Goal: Communication & Community: Answer question/provide support

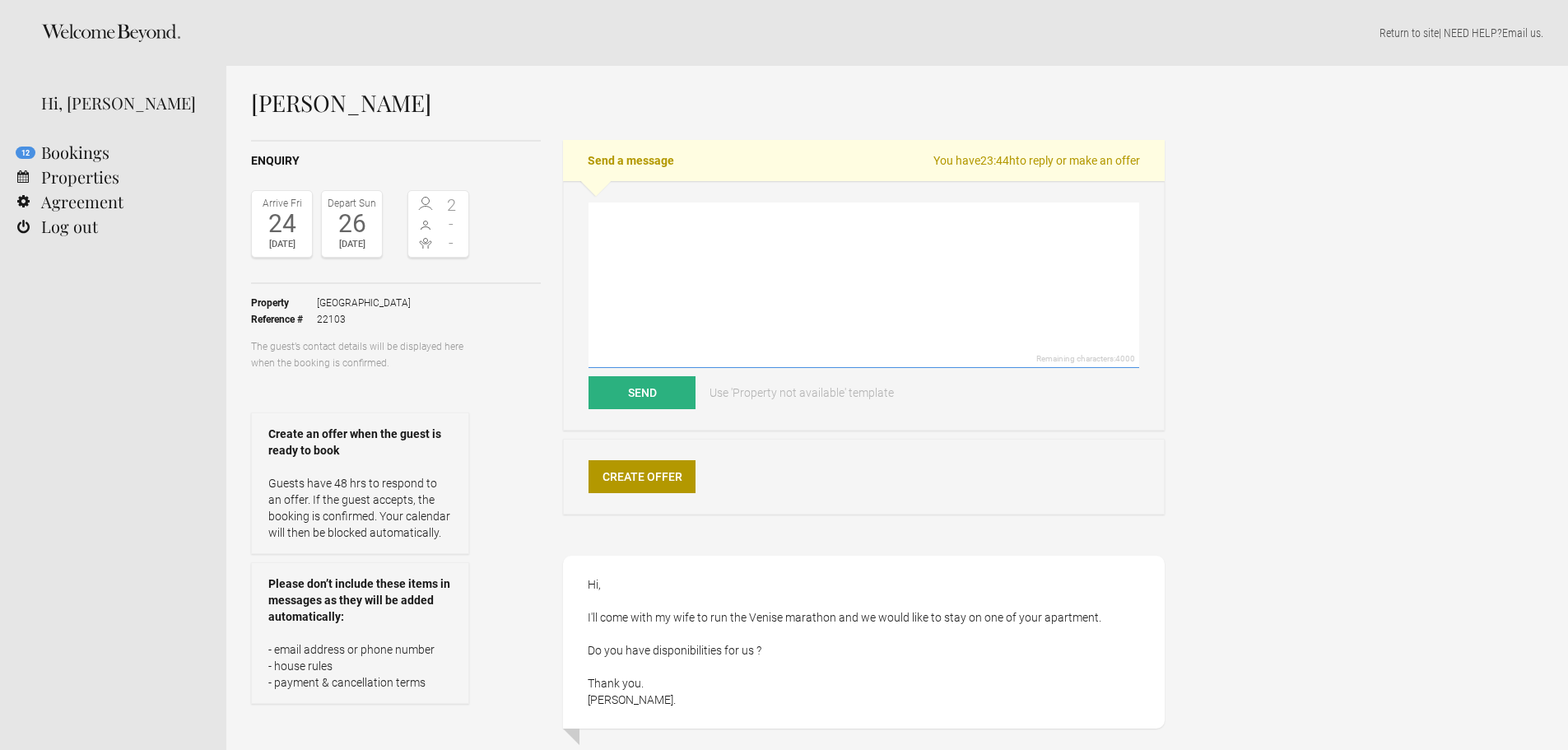
click at [653, 240] on textarea at bounding box center [864, 285] width 551 height 165
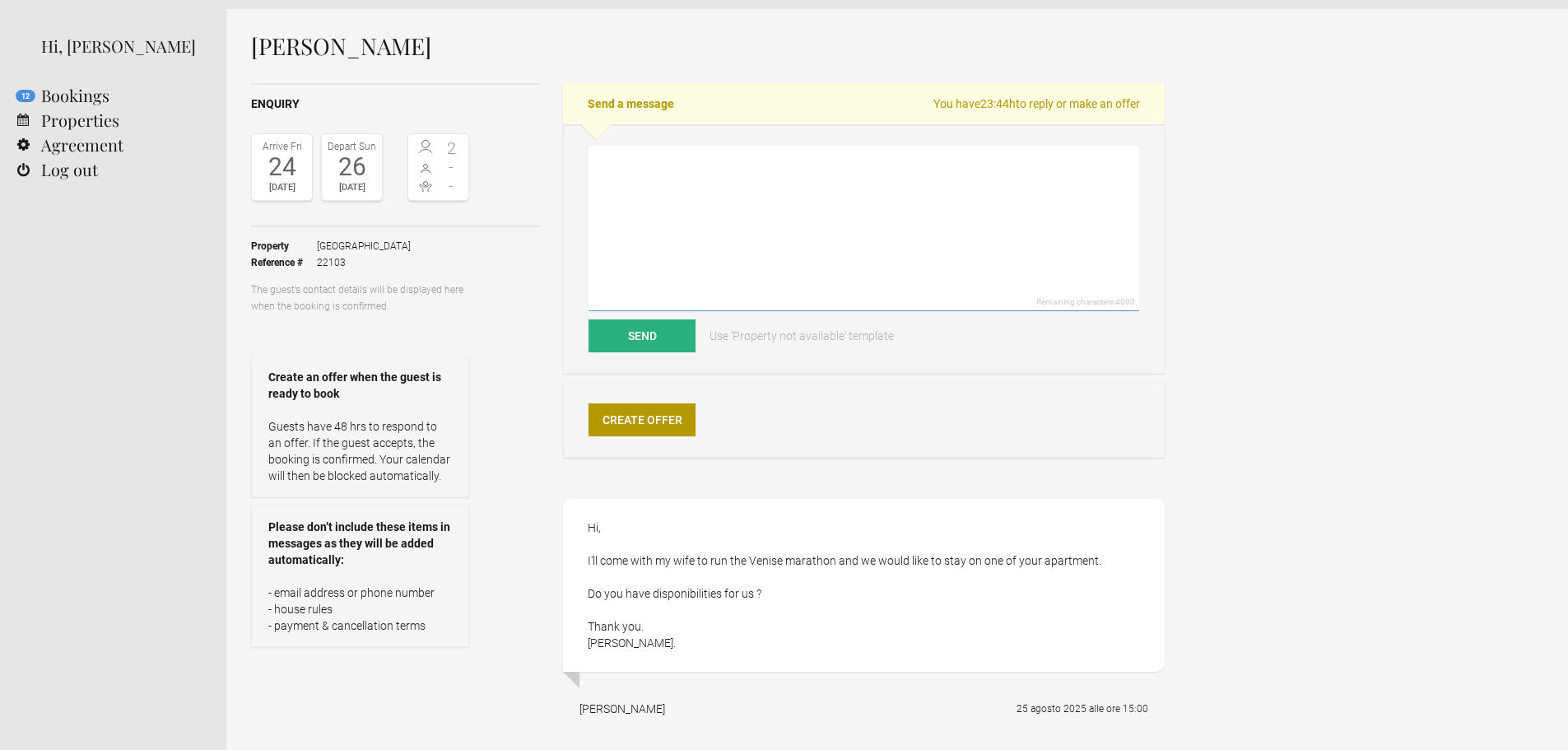
scroll to position [83, 0]
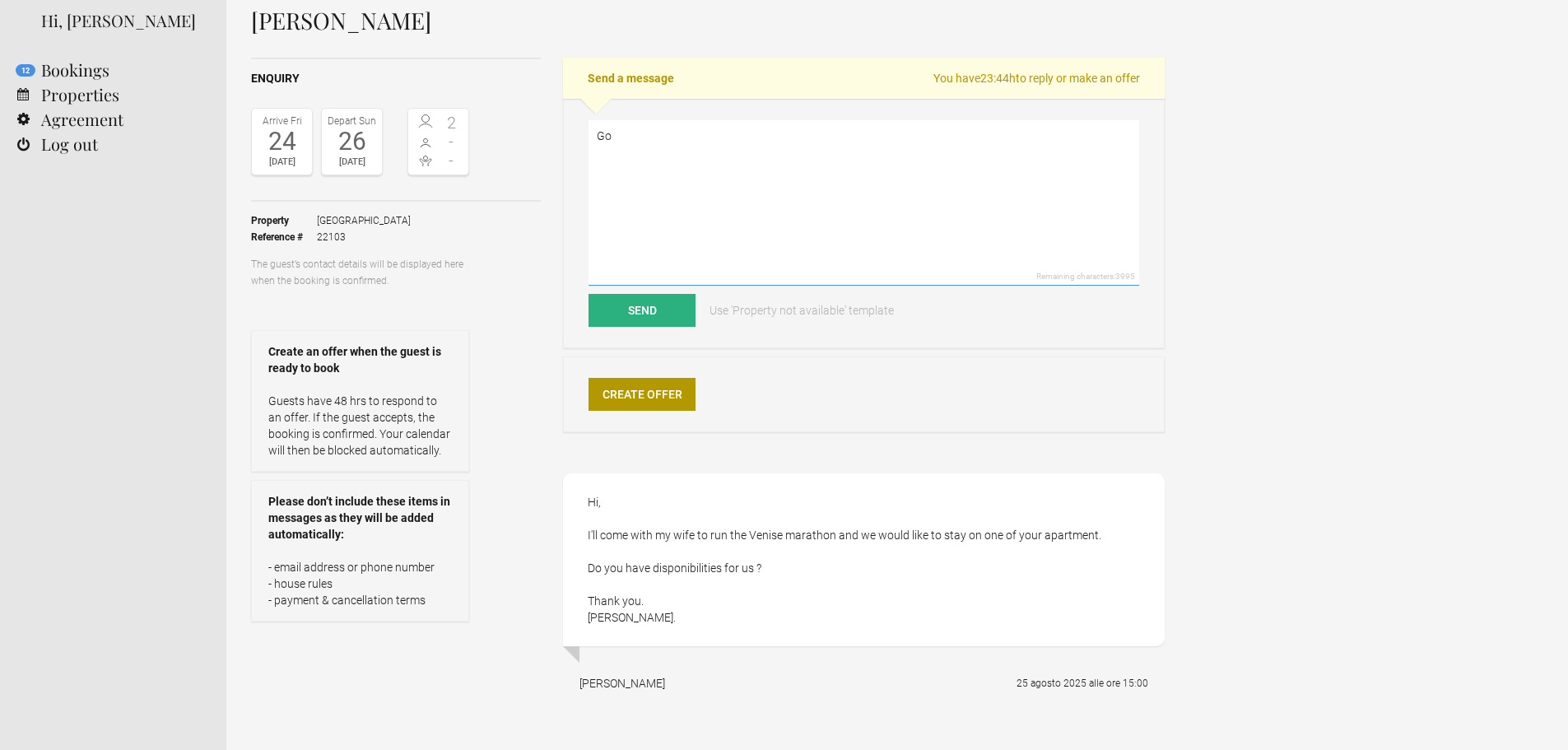
type textarea "G"
click at [638, 395] on link "Create Offer" at bounding box center [641, 394] width 107 height 32
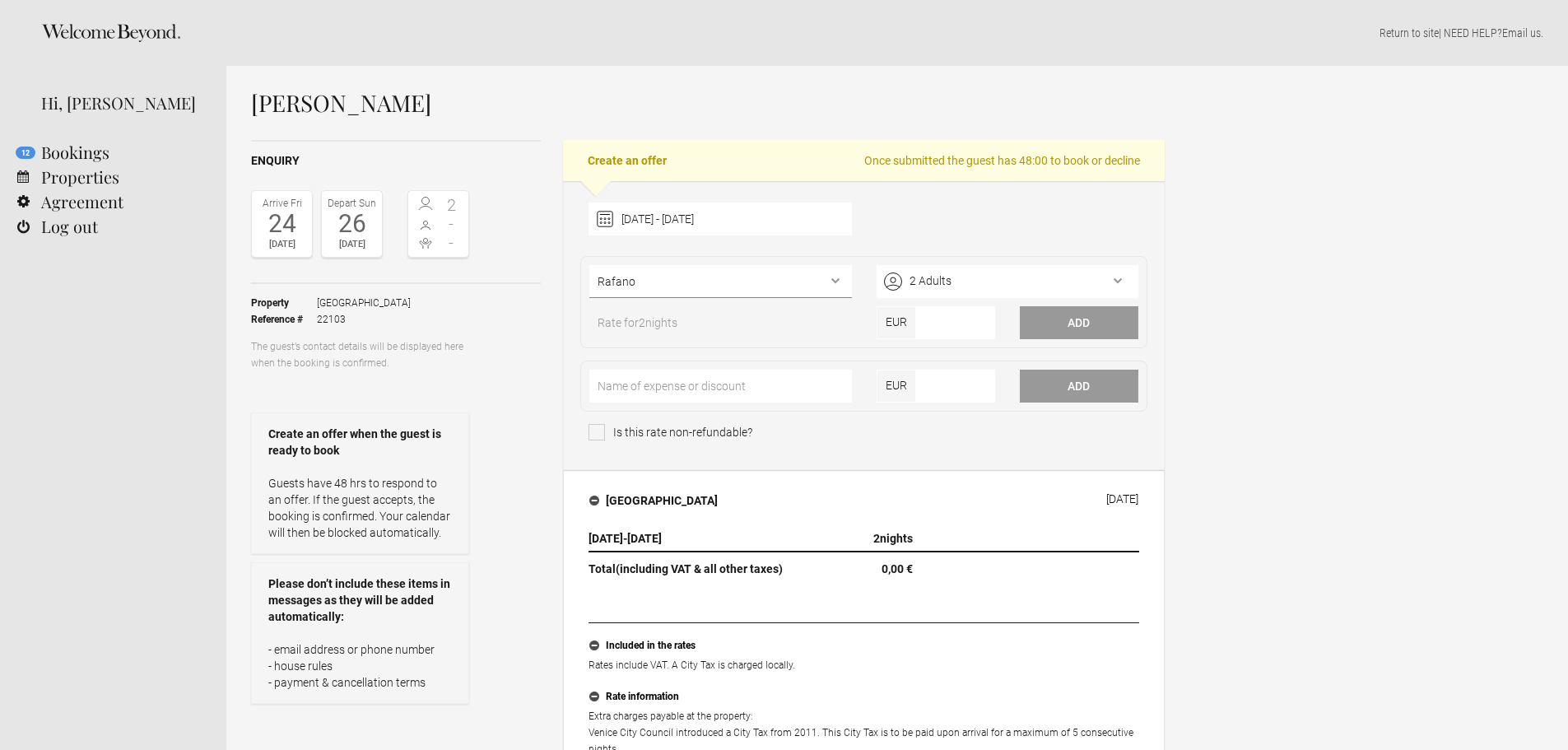
click at [729, 282] on select"] "Rafano Rabarbaro Mirto Ginepro Cayenna Aneto Zenzero Coriandolo [PERSON_NAME]" at bounding box center [720, 281] width 262 height 32
select select"] "325"
click at [589, 265] on select"] "Rafano Rabarbaro Mirto Ginepro Cayenna Aneto Zenzero Coriandolo [PERSON_NAME]" at bounding box center [720, 281] width 262 height 32
click at [945, 322] on input"] "number" at bounding box center [955, 322] width 79 height 32
type input"] "850"
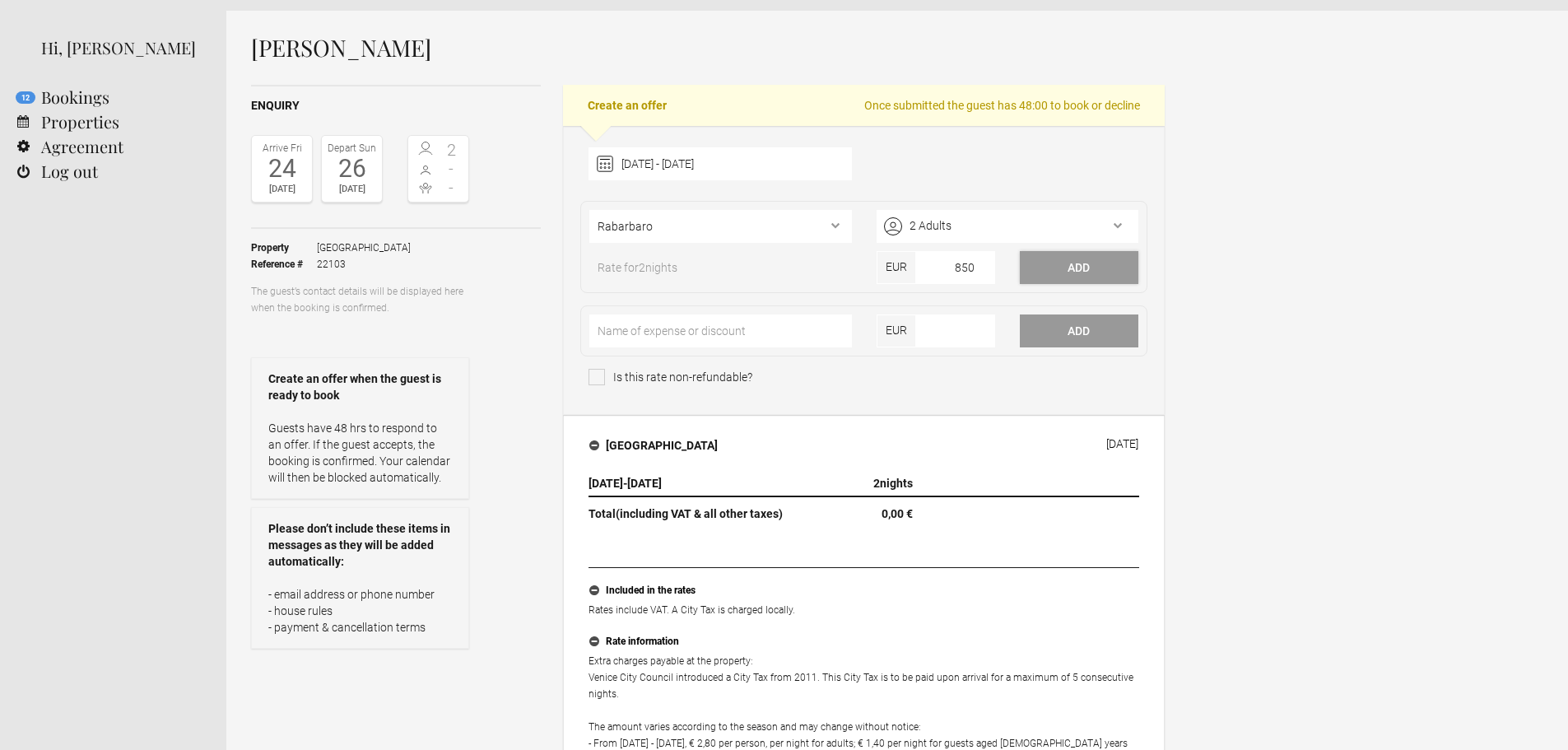
scroll to position [164, 0]
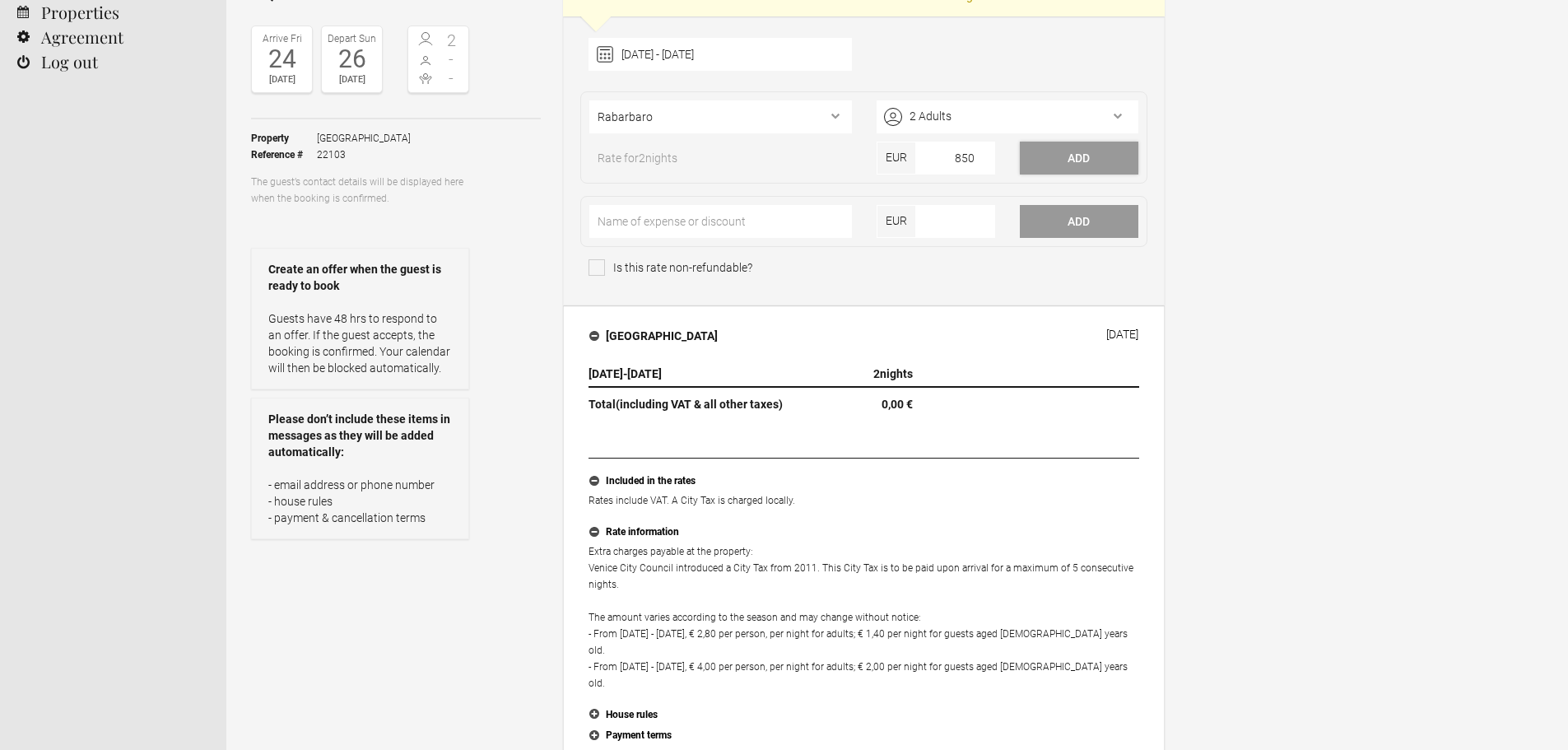
click at [1076, 155] on button "Add" at bounding box center [1079, 158] width 119 height 32
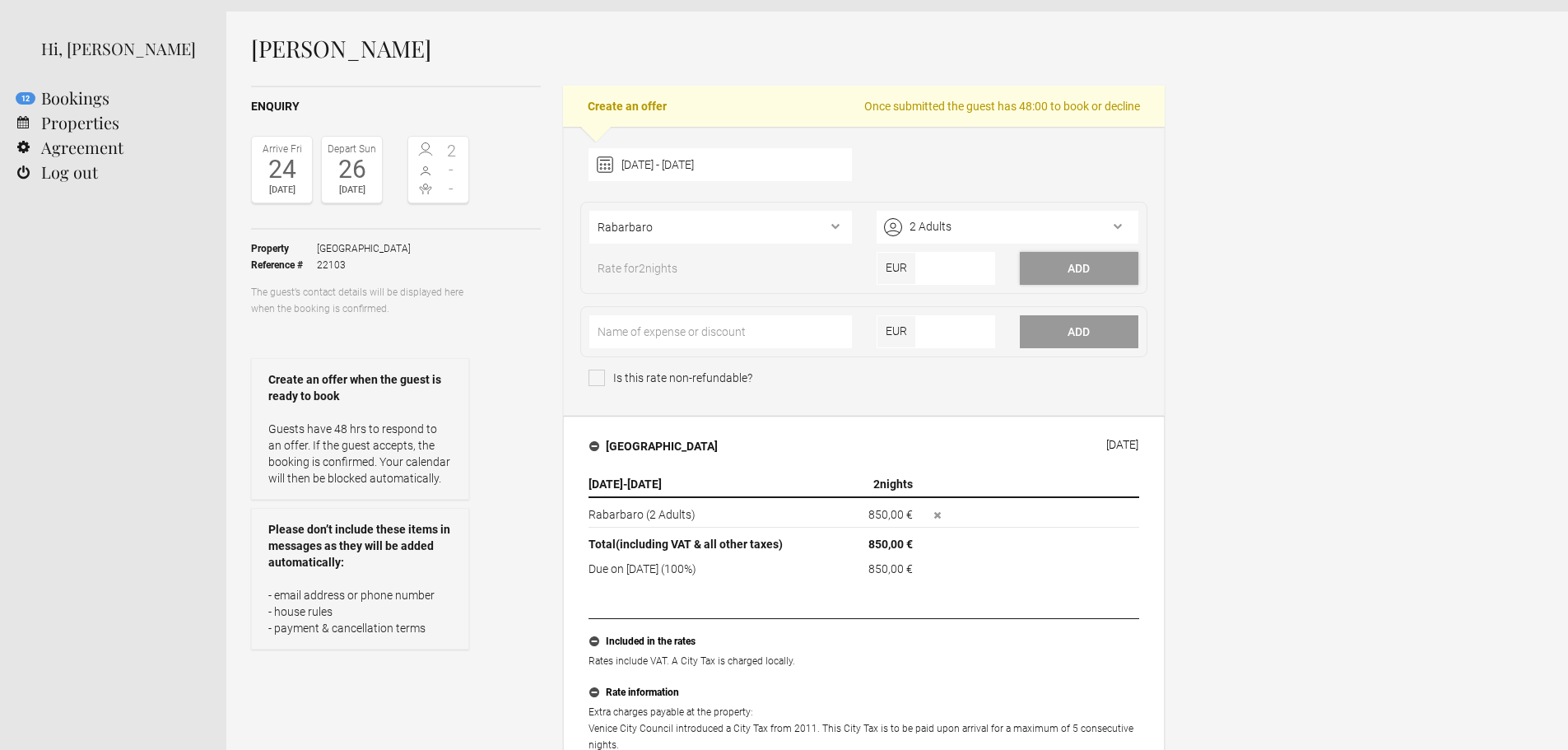
scroll to position [83, 0]
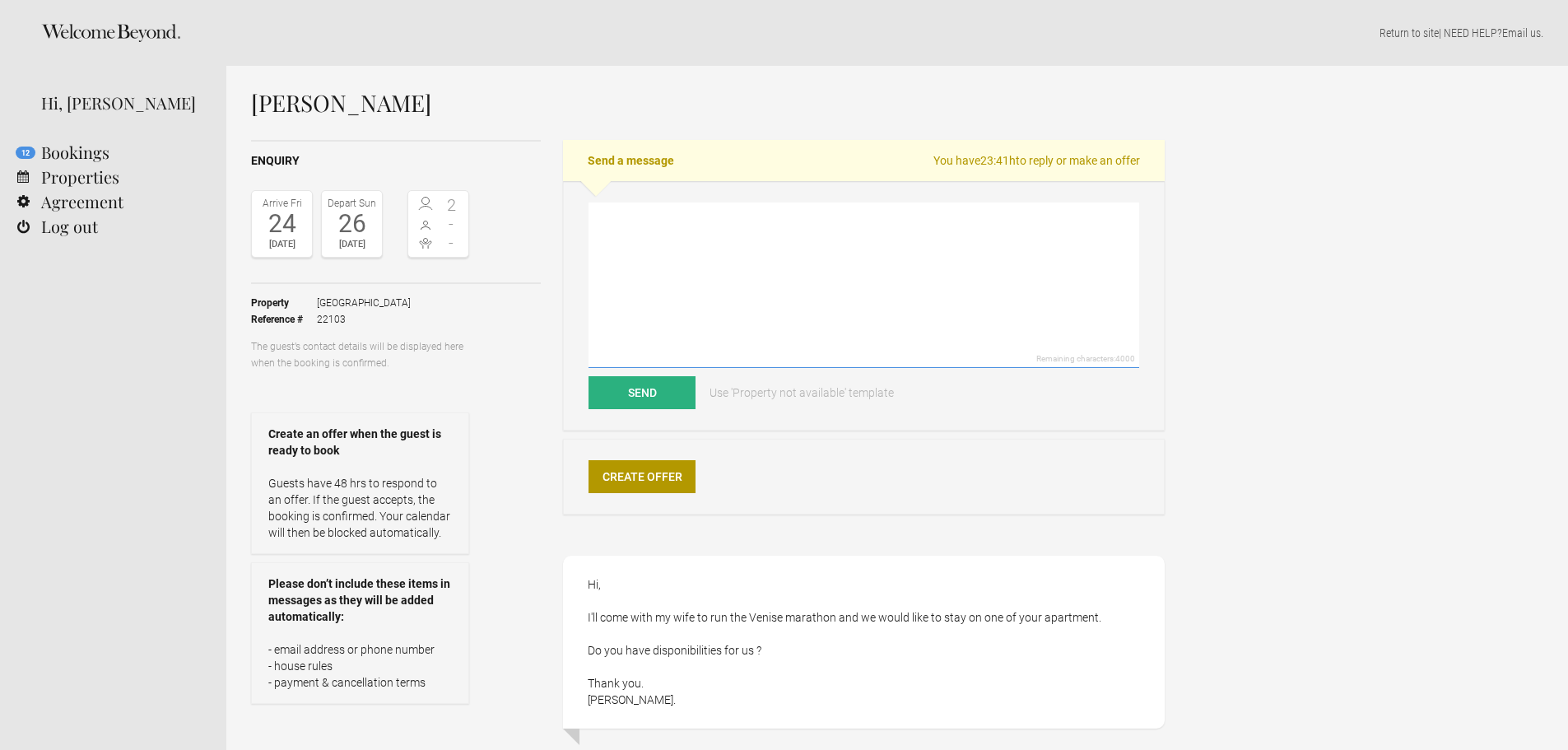
click at [657, 239] on textarea at bounding box center [864, 285] width 551 height 165
paste textarea "We would be delighted to welcome your guests for a 2 - night stay starting on t…"
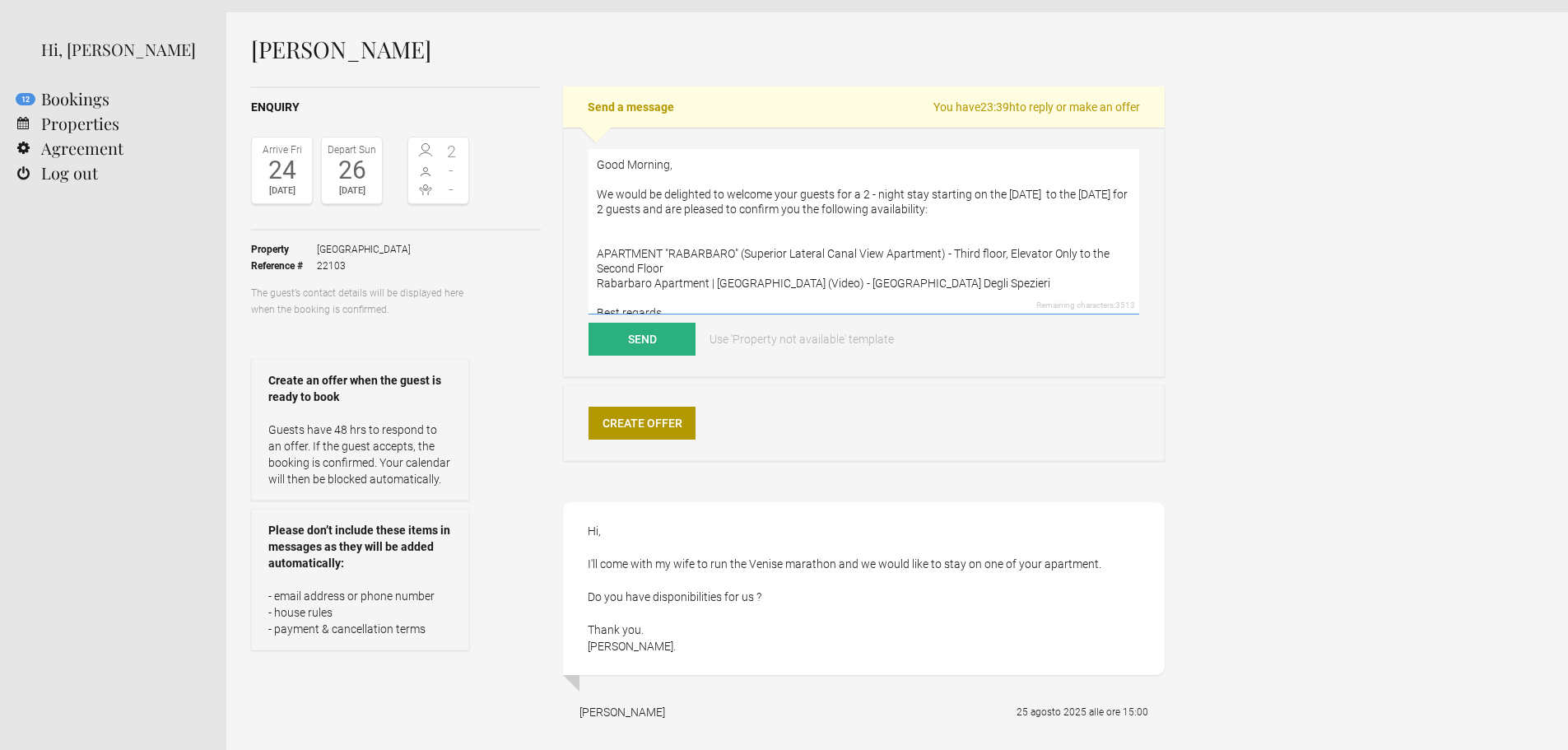
scroll to position [83, 0]
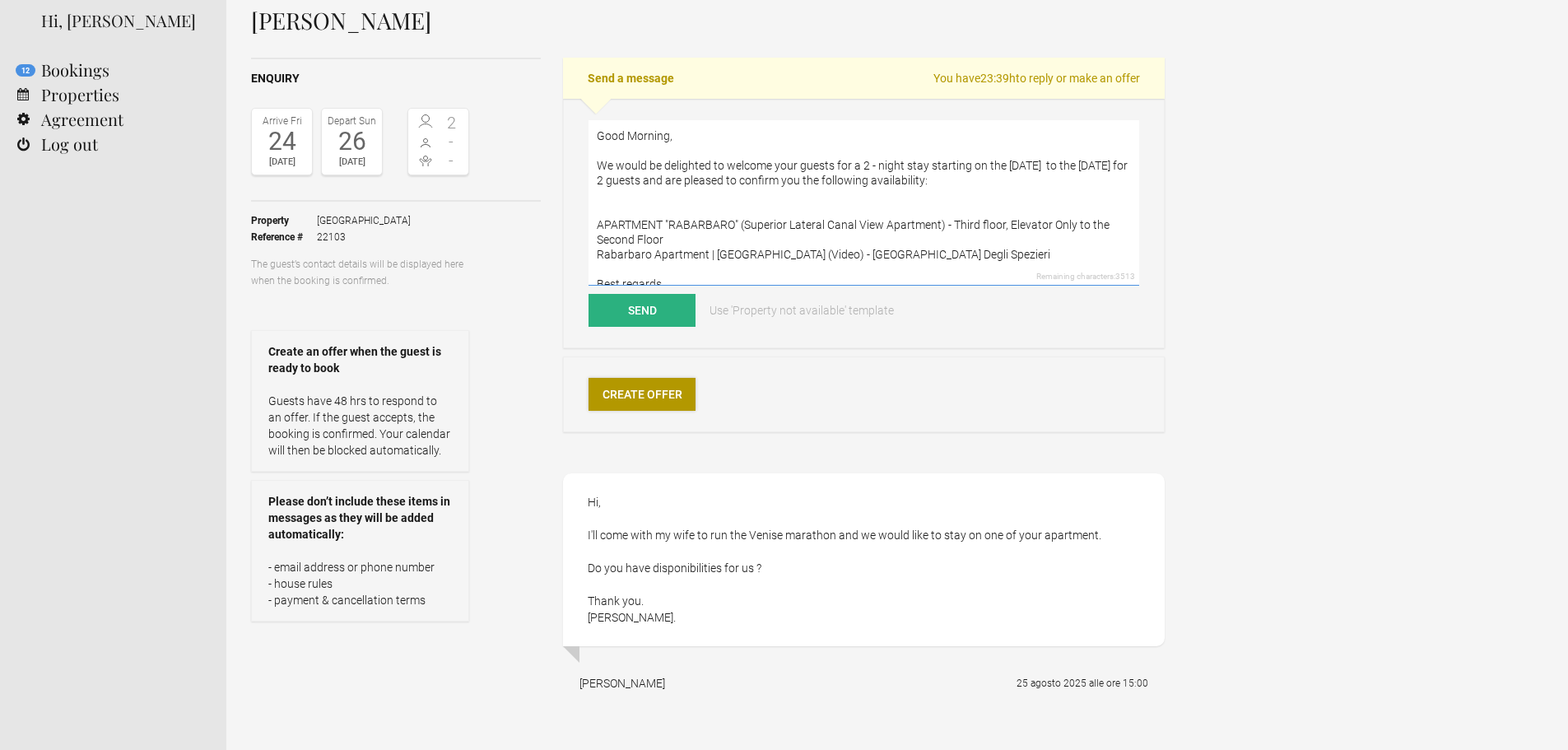
type textarea "Good Morning, We would be delighted to welcome your guests for a 2 - night stay…"
click at [631, 399] on link "Create Offer" at bounding box center [641, 394] width 107 height 32
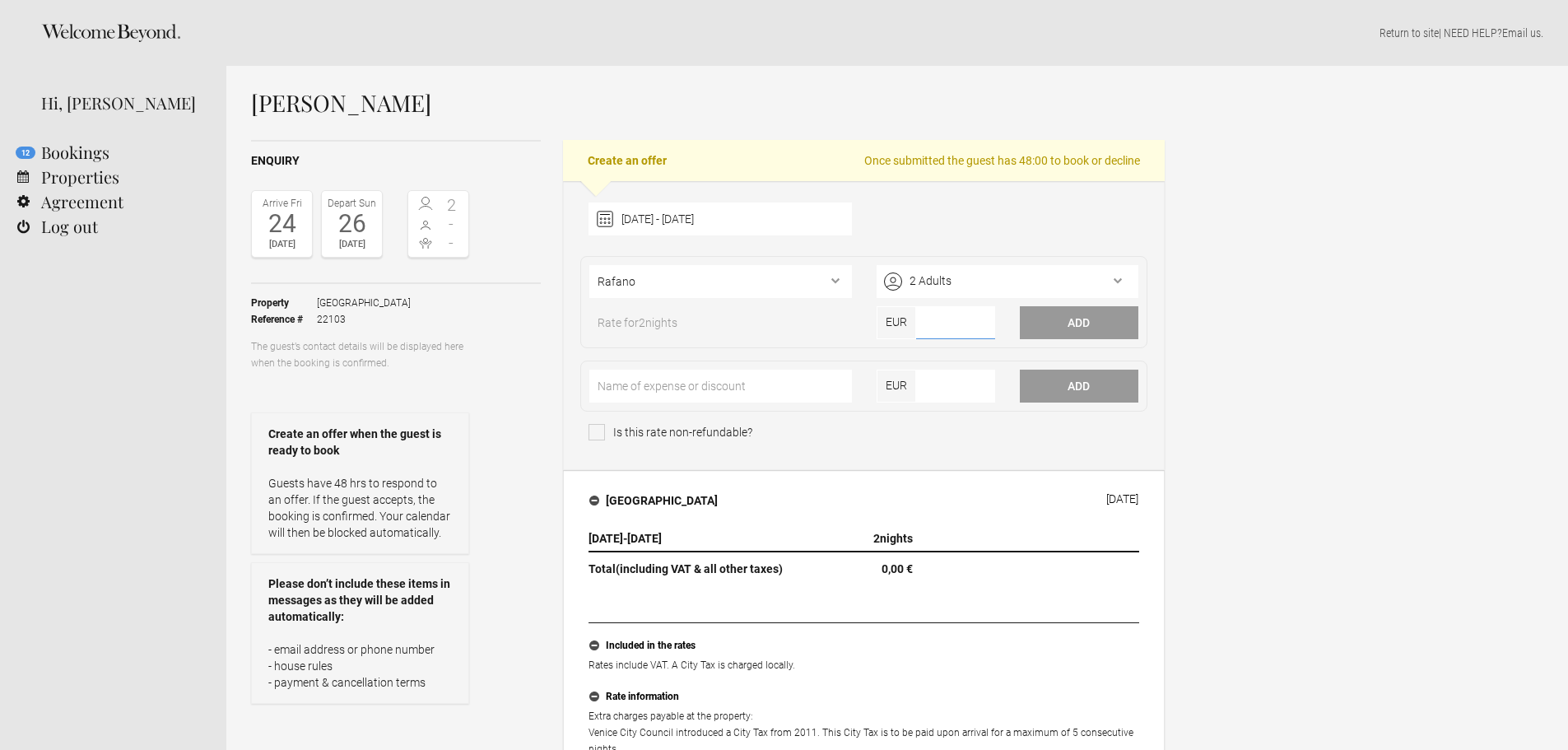
click at [945, 328] on input"] "number" at bounding box center [955, 322] width 79 height 32
type input"] "850"
click at [1072, 320] on button "Add" at bounding box center [1079, 322] width 119 height 32
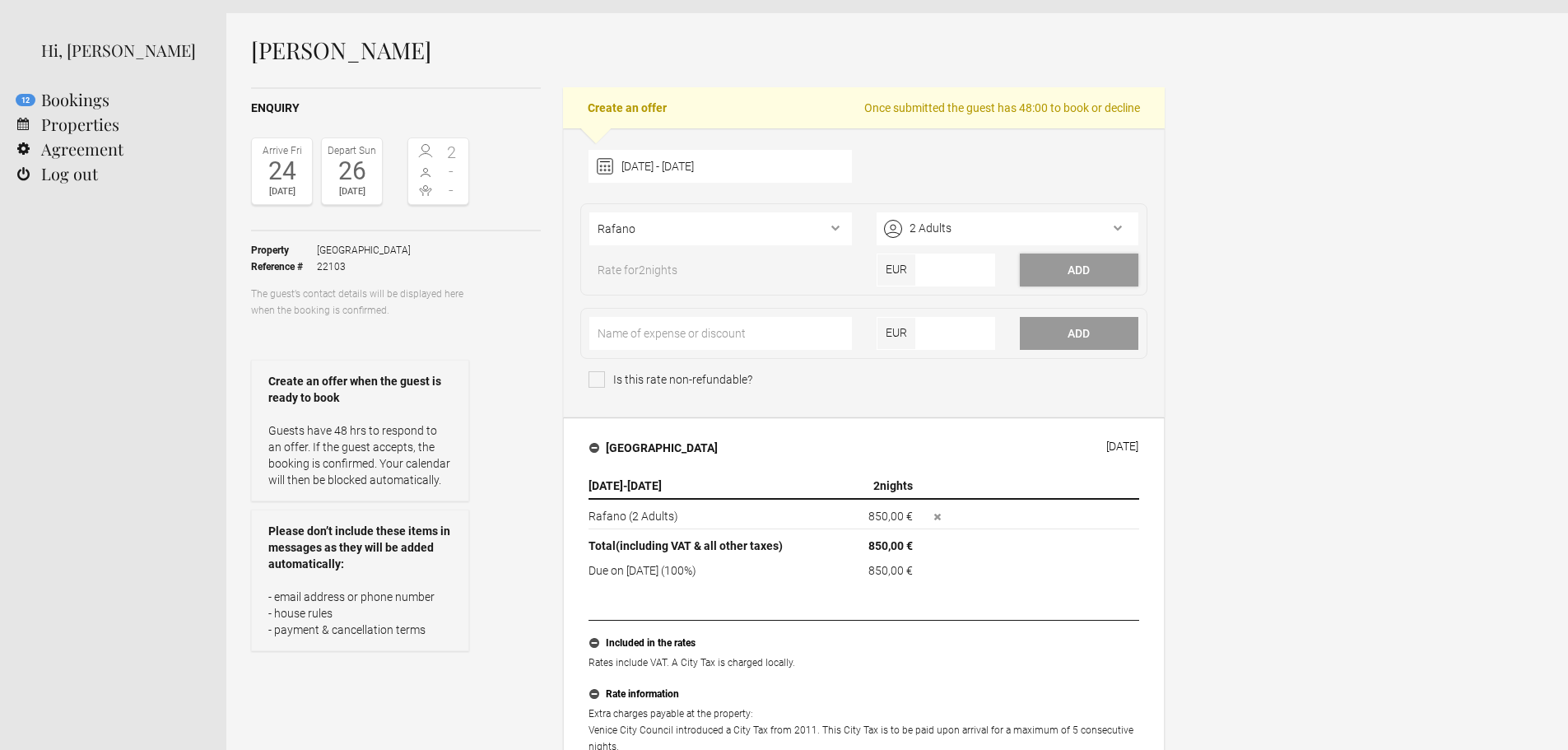
scroll to position [83, 0]
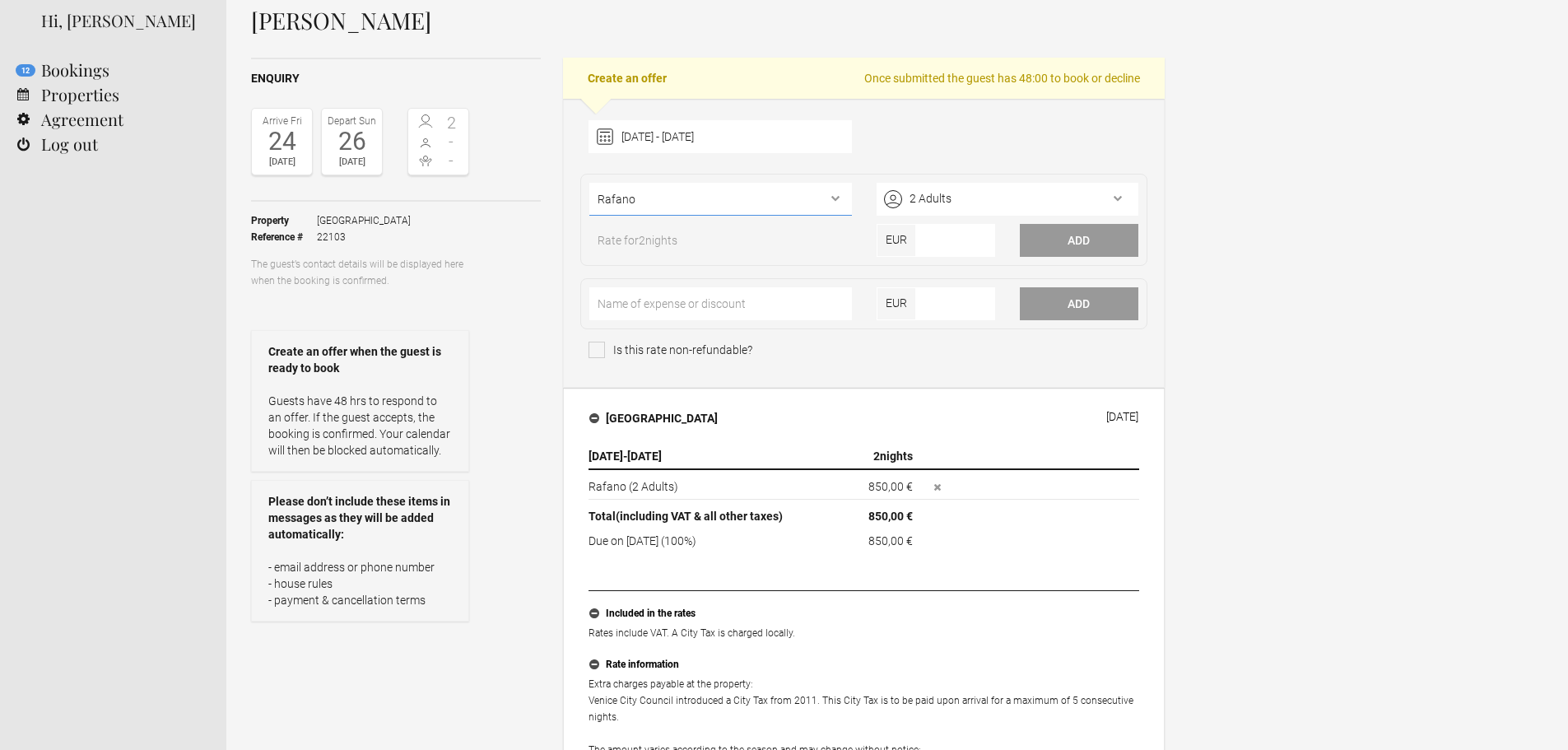
click at [829, 200] on select"] "Rafano Rabarbaro Mirto Ginepro Cayenna Aneto Zenzero Coriandolo [PERSON_NAME]" at bounding box center [720, 199] width 262 height 32
select select"] "325"
click at [589, 183] on select"] "Rafano Rabarbaro Mirto Ginepro Cayenna Aneto Zenzero Coriandolo [PERSON_NAME]" at bounding box center [720, 199] width 262 height 32
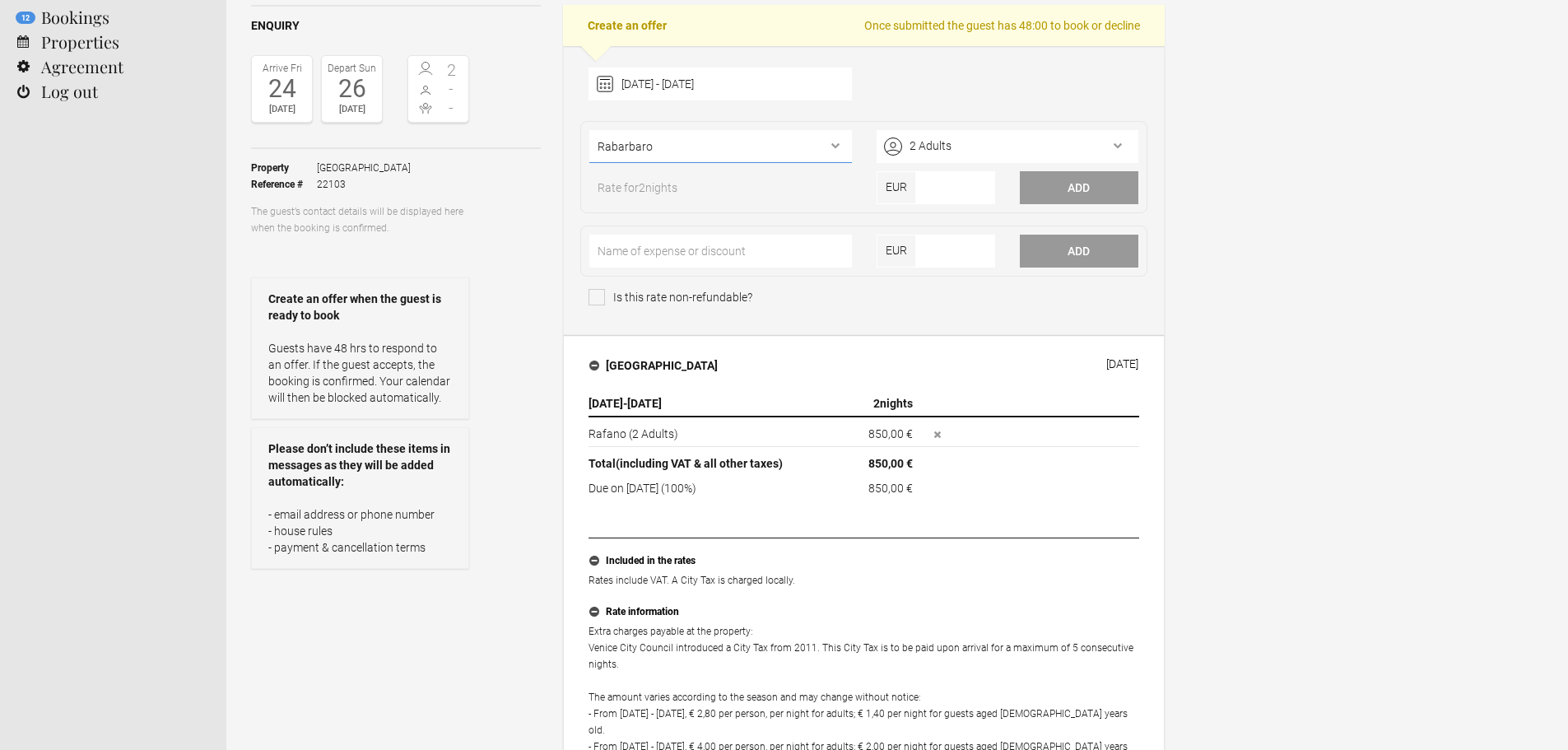
scroll to position [164, 0]
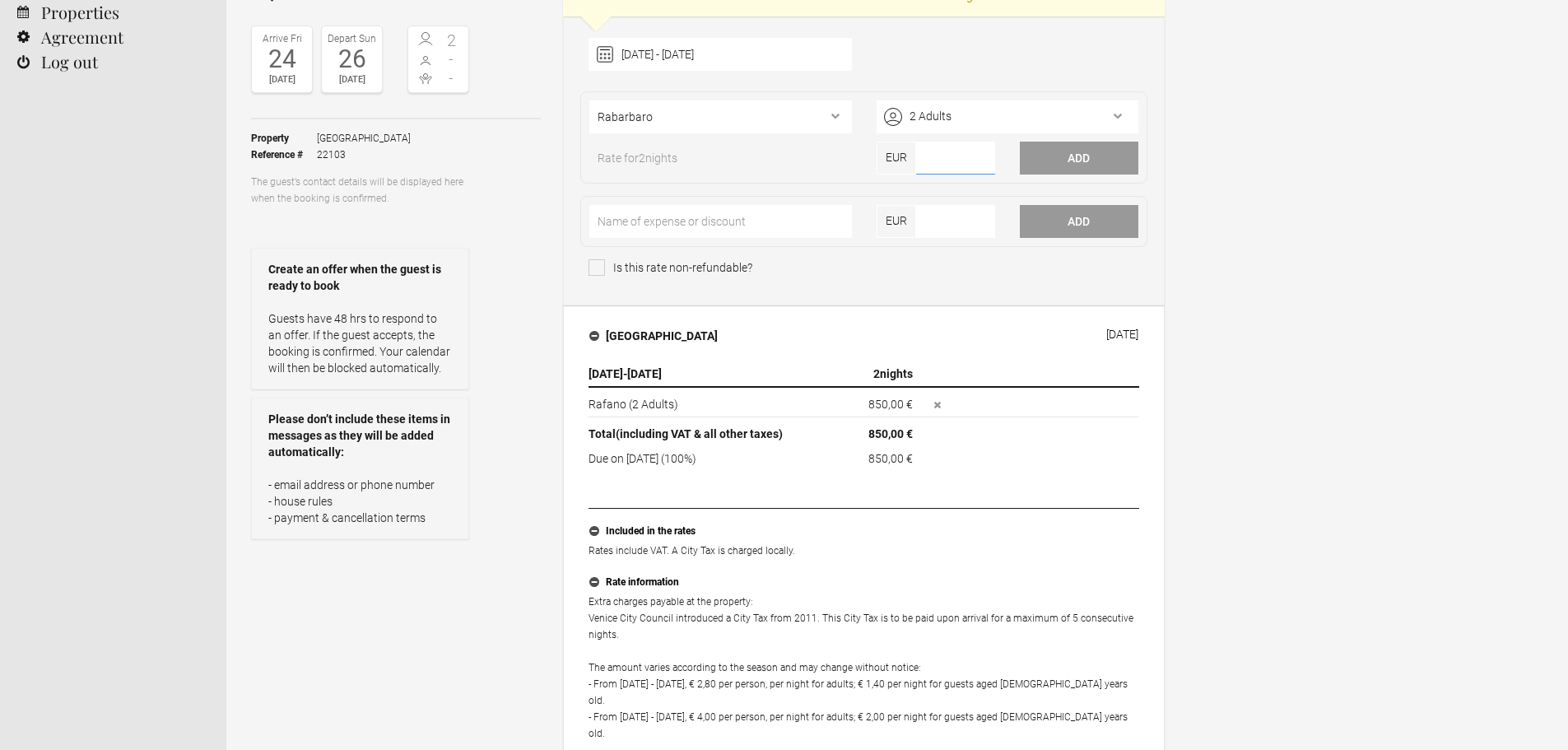
click at [945, 162] on input"] "number" at bounding box center [955, 158] width 79 height 32
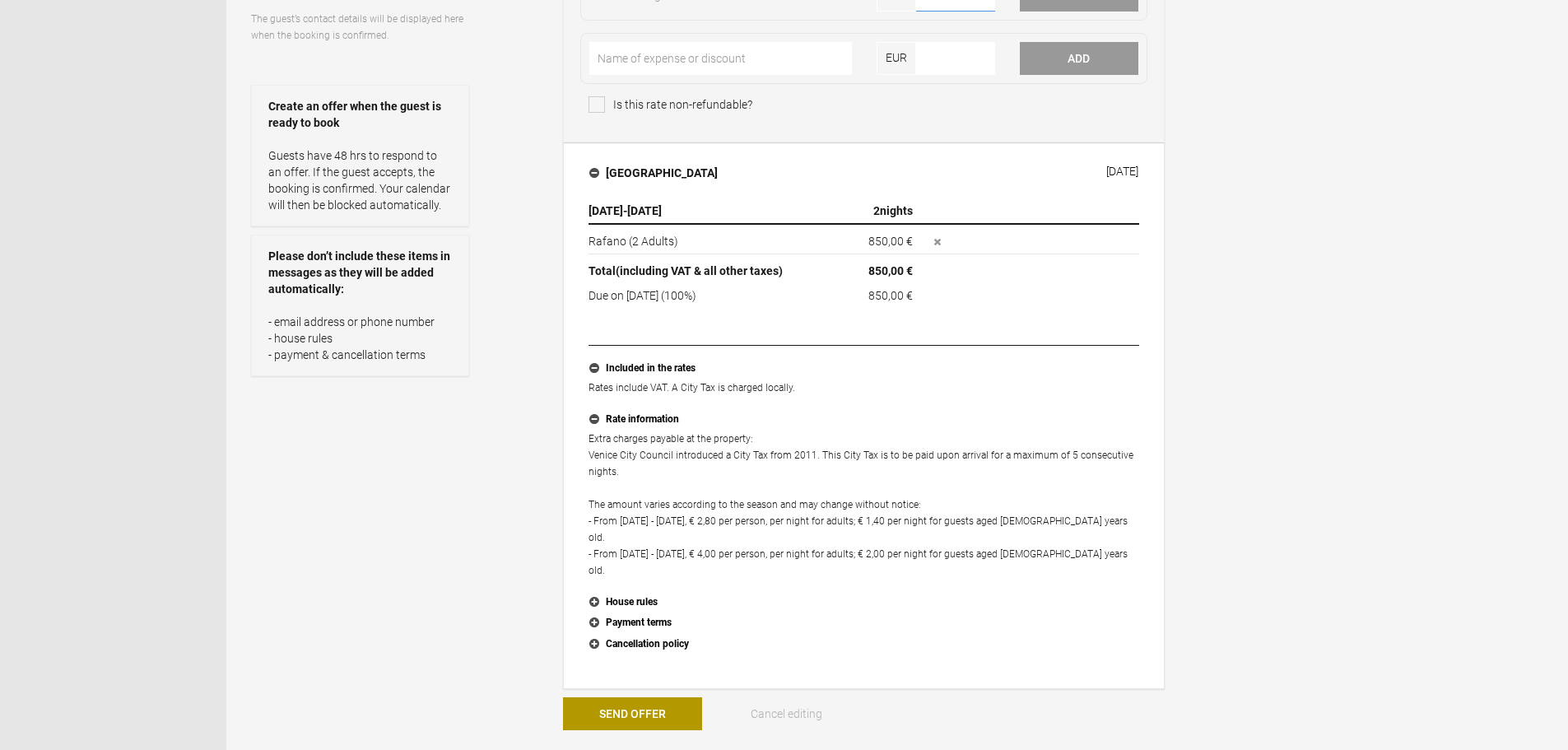
scroll to position [330, 0]
click at [650, 696] on button "Send Offer" at bounding box center [633, 712] width 139 height 32
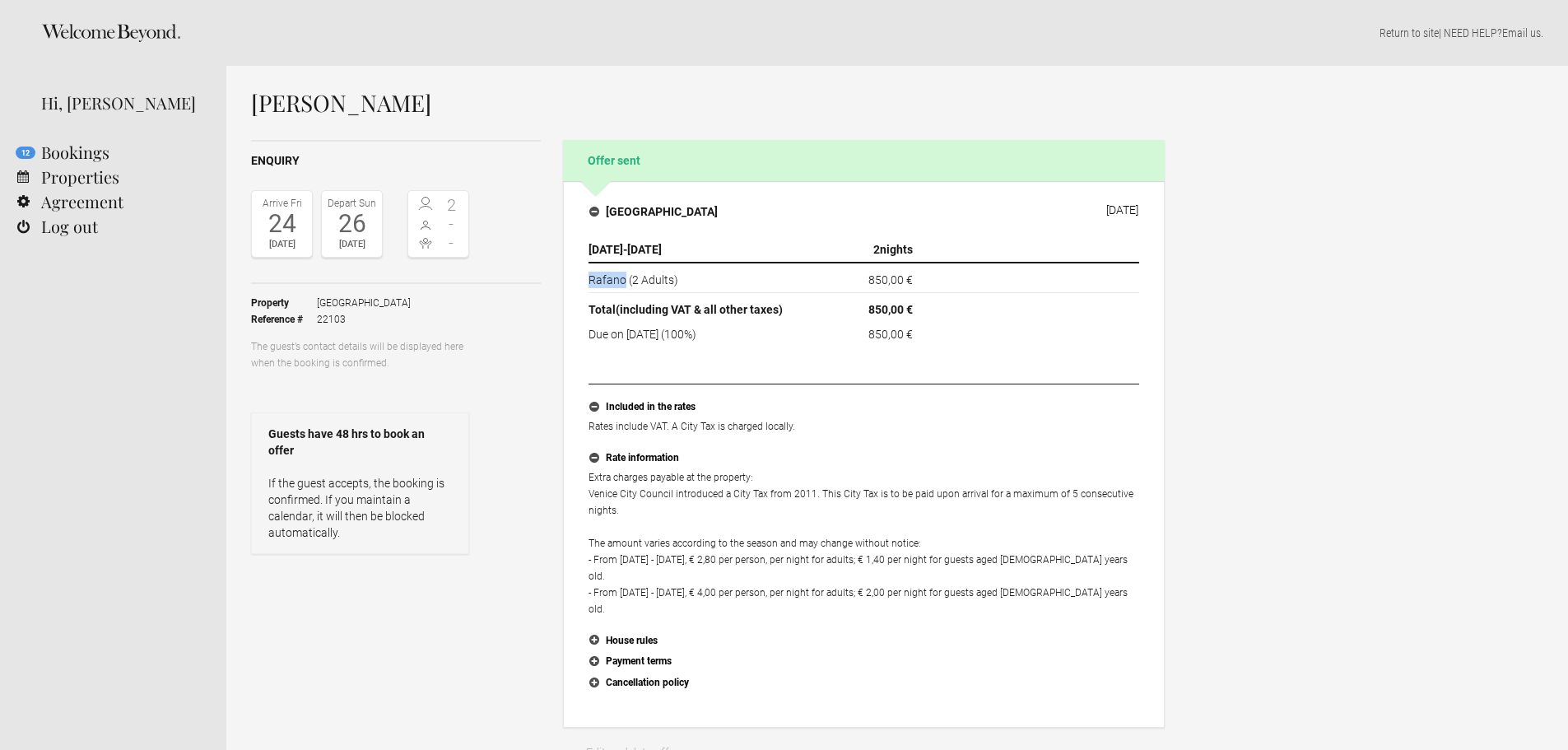
drag, startPoint x: 588, startPoint y: 278, endPoint x: 624, endPoint y: 277, distance: 36.0
click at [624, 277] on td "Rafano (2 Adults)" at bounding box center [699, 278] width 221 height 31
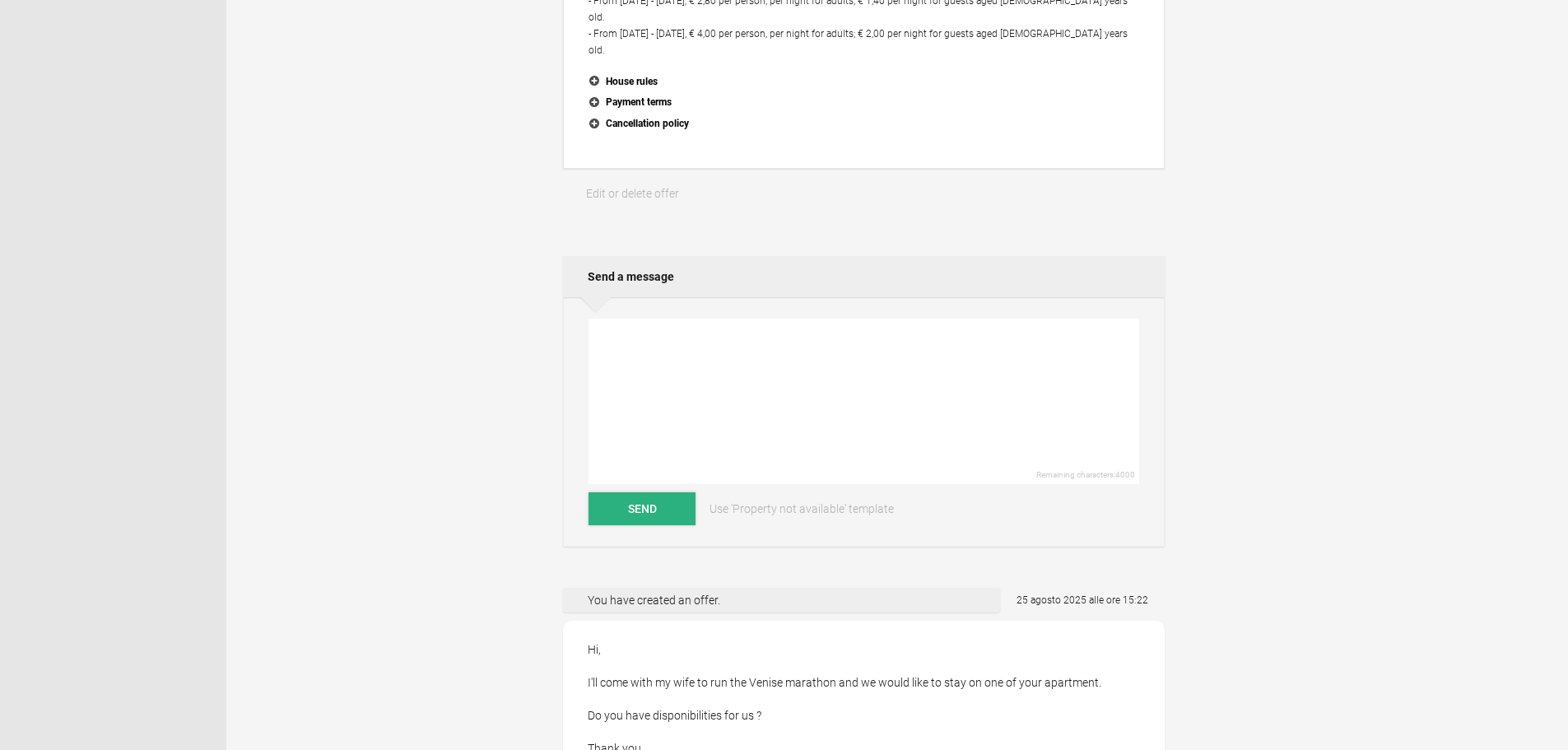
scroll to position [576, 0]
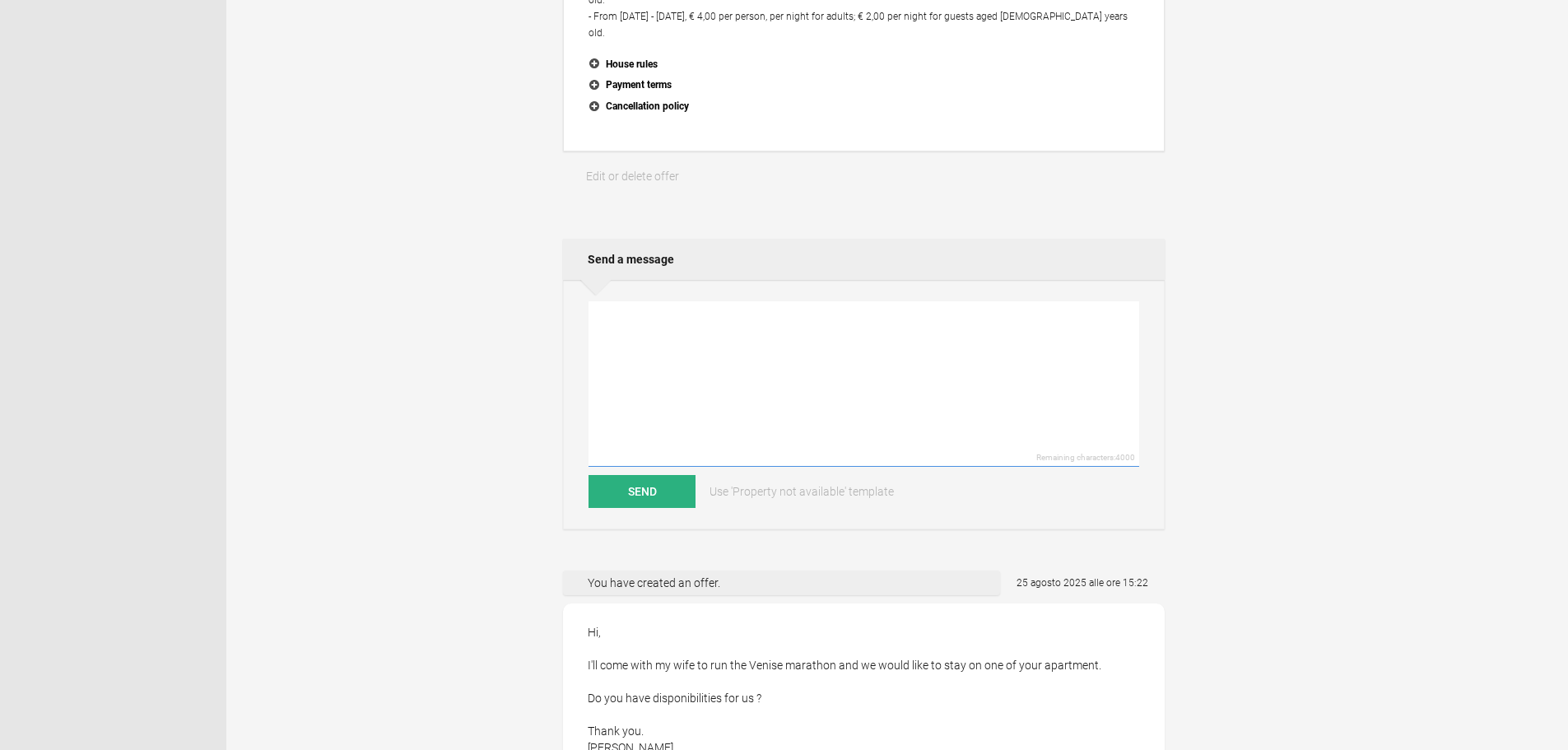
click at [658, 316] on textarea at bounding box center [864, 384] width 551 height 165
drag, startPoint x: 658, startPoint y: 316, endPoint x: 624, endPoint y: 420, distance: 109.4
paste textarea "We would be delighted to welcome your guests for a 2 - night stay starting on t…"
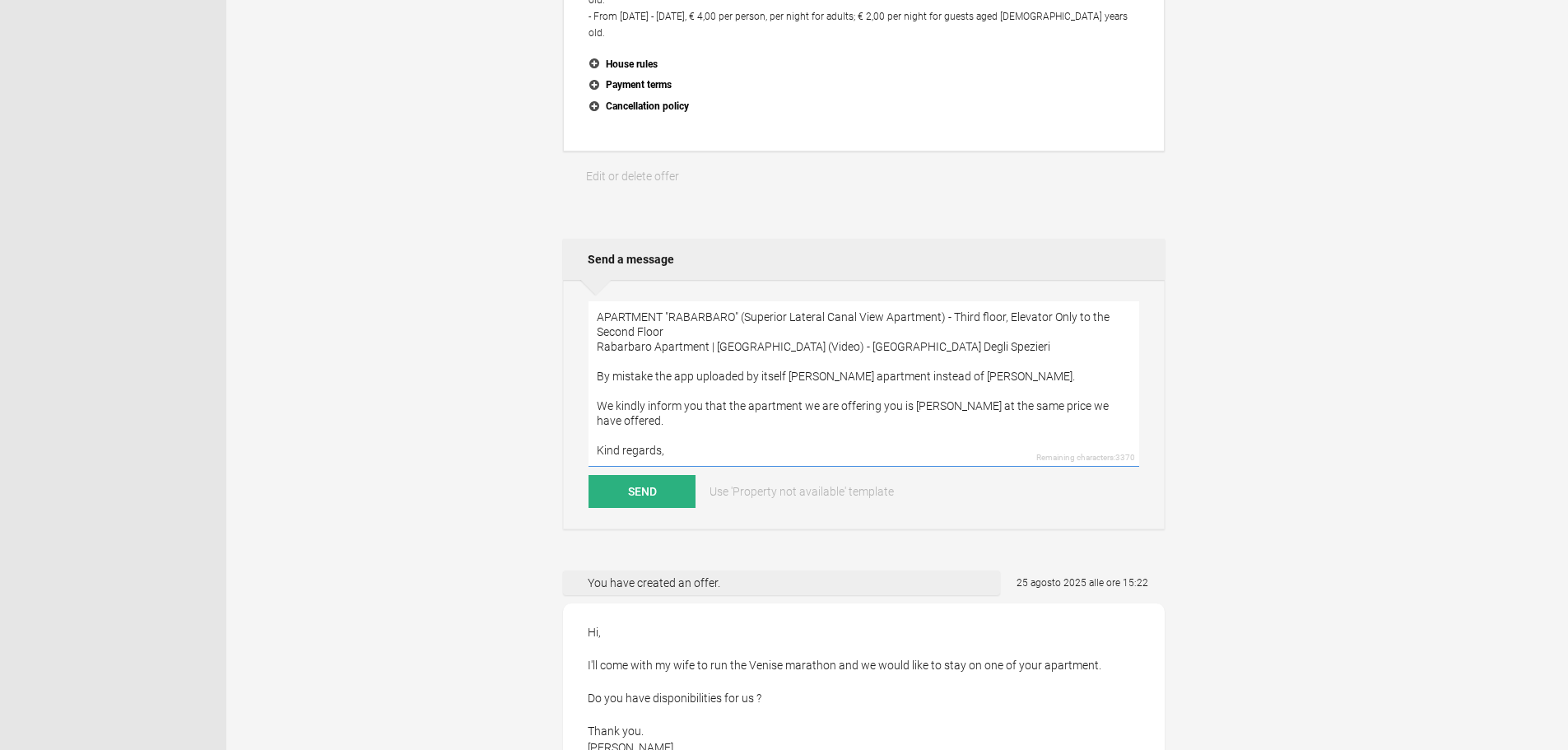
scroll to position [95, 0]
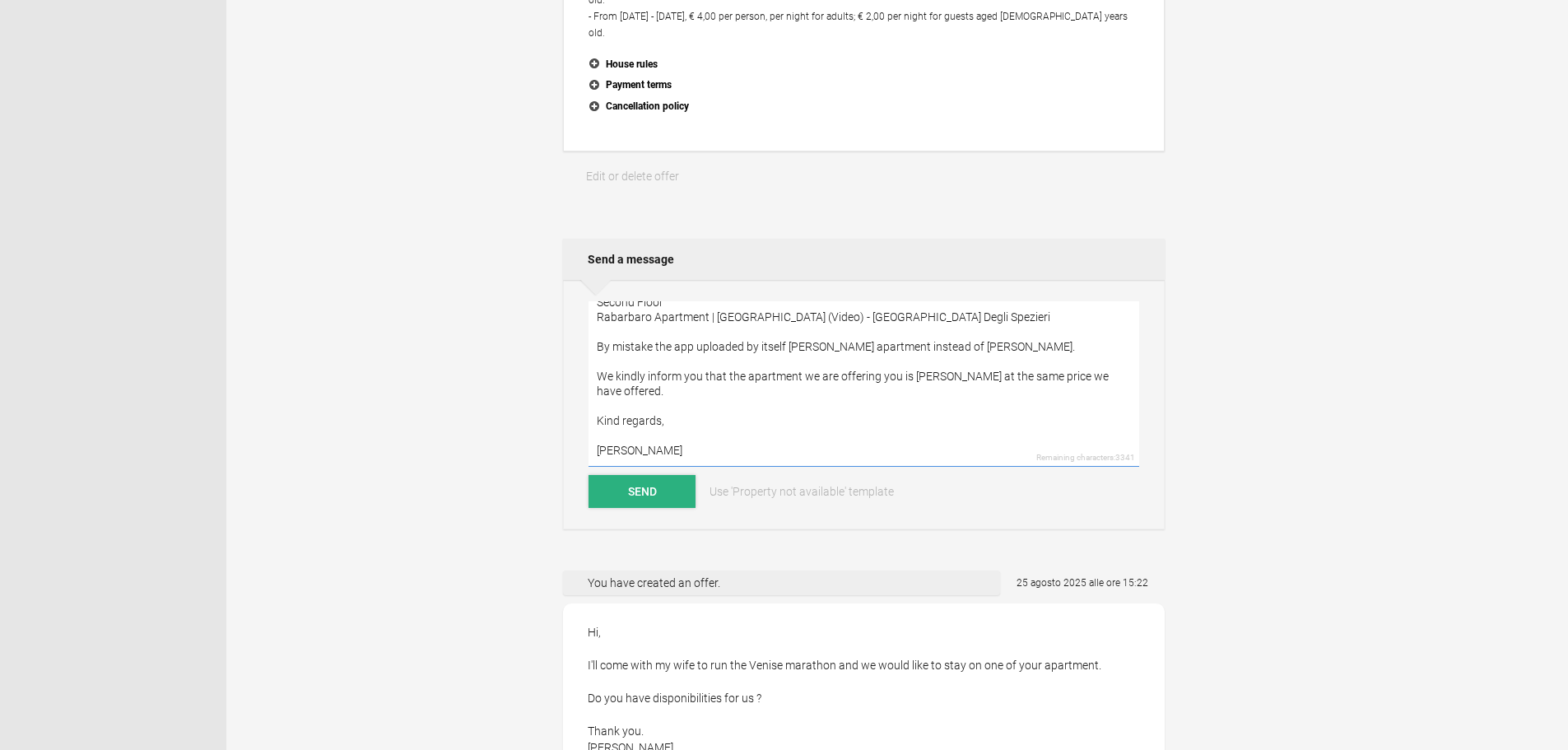
type textarea "We would be delighted to welcome your guests for a 2 - night stay starting on t…"
click at [641, 475] on button "Send" at bounding box center [641, 491] width 107 height 32
